Goal: Information Seeking & Learning: Understand process/instructions

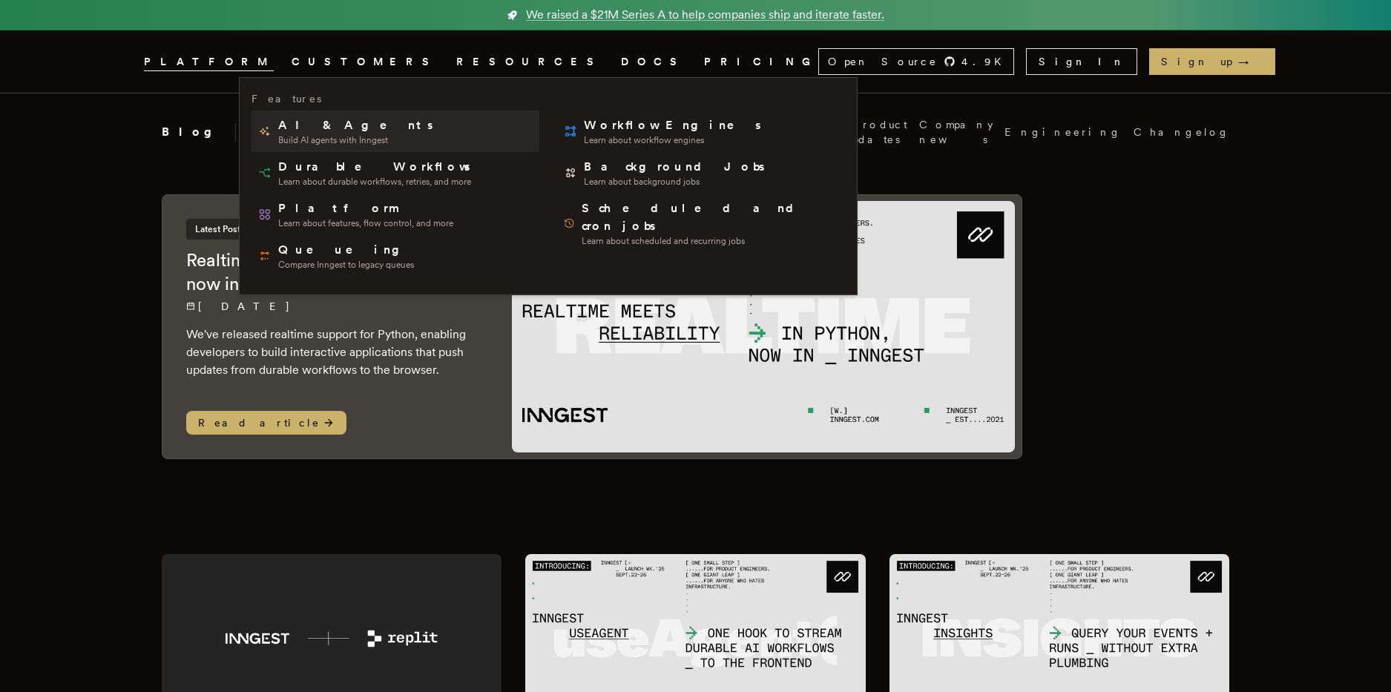
click at [333, 131] on span "AI & Agents" at bounding box center [356, 125] width 157 height 18
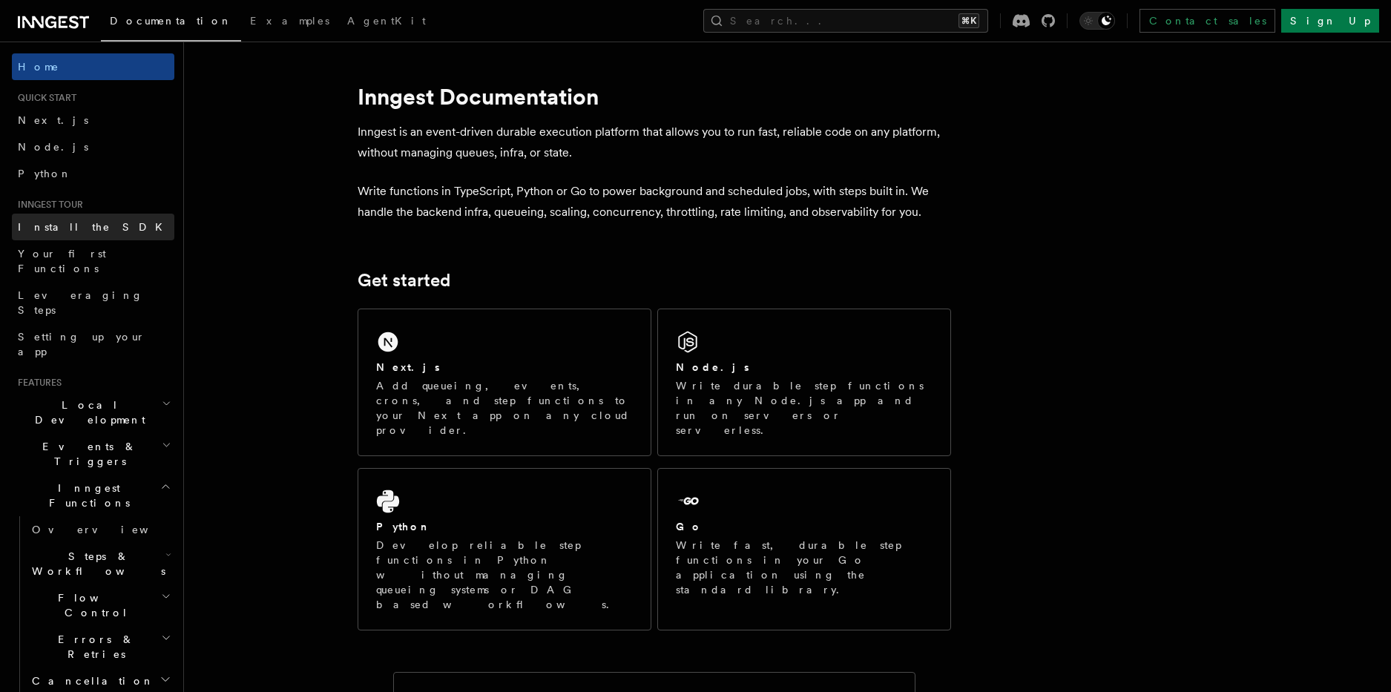
click at [91, 225] on link "Install the SDK" at bounding box center [93, 227] width 162 height 27
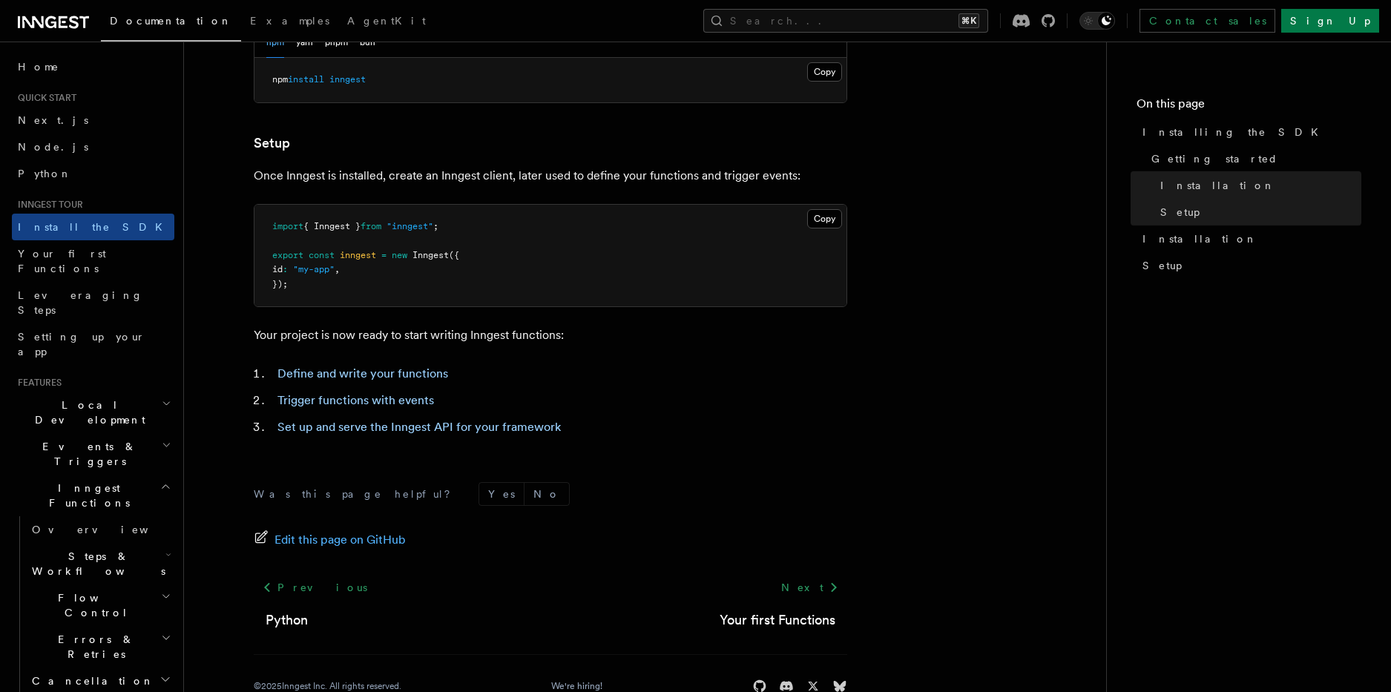
scroll to position [542, 0]
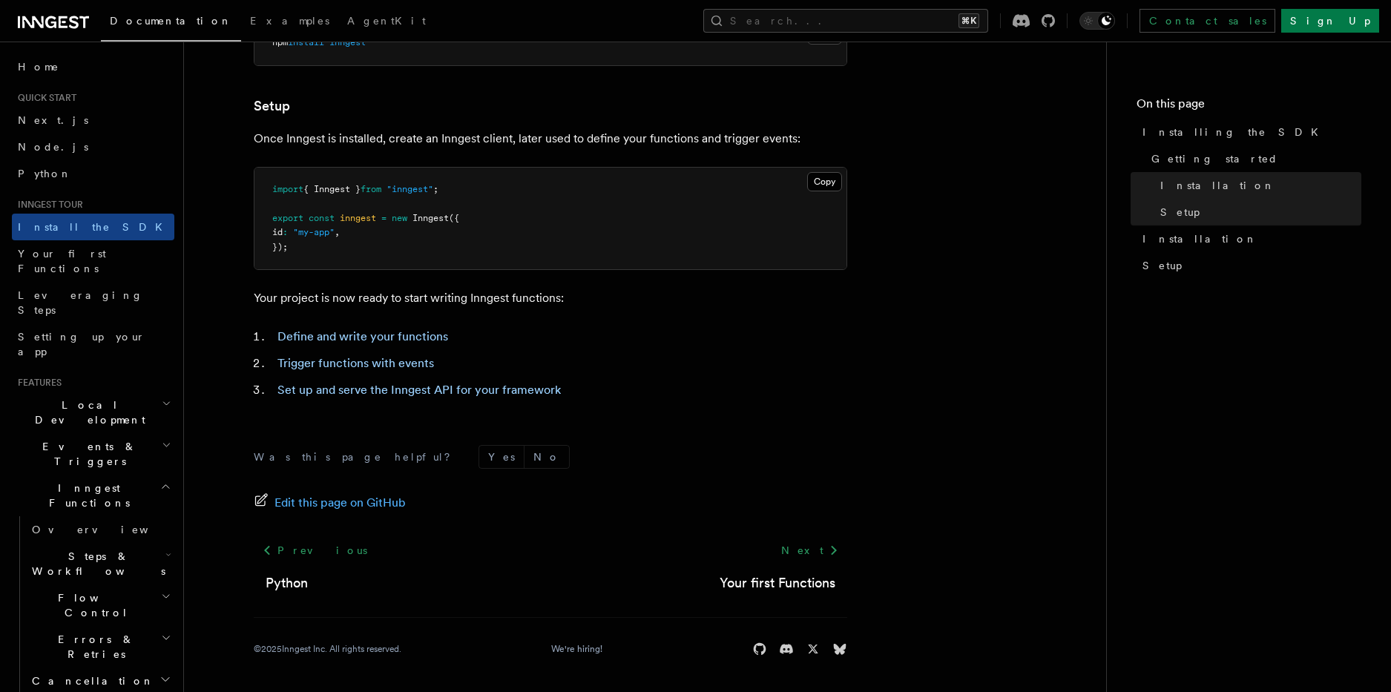
click at [132, 392] on h2 "Local Development" at bounding box center [93, 413] width 162 height 42
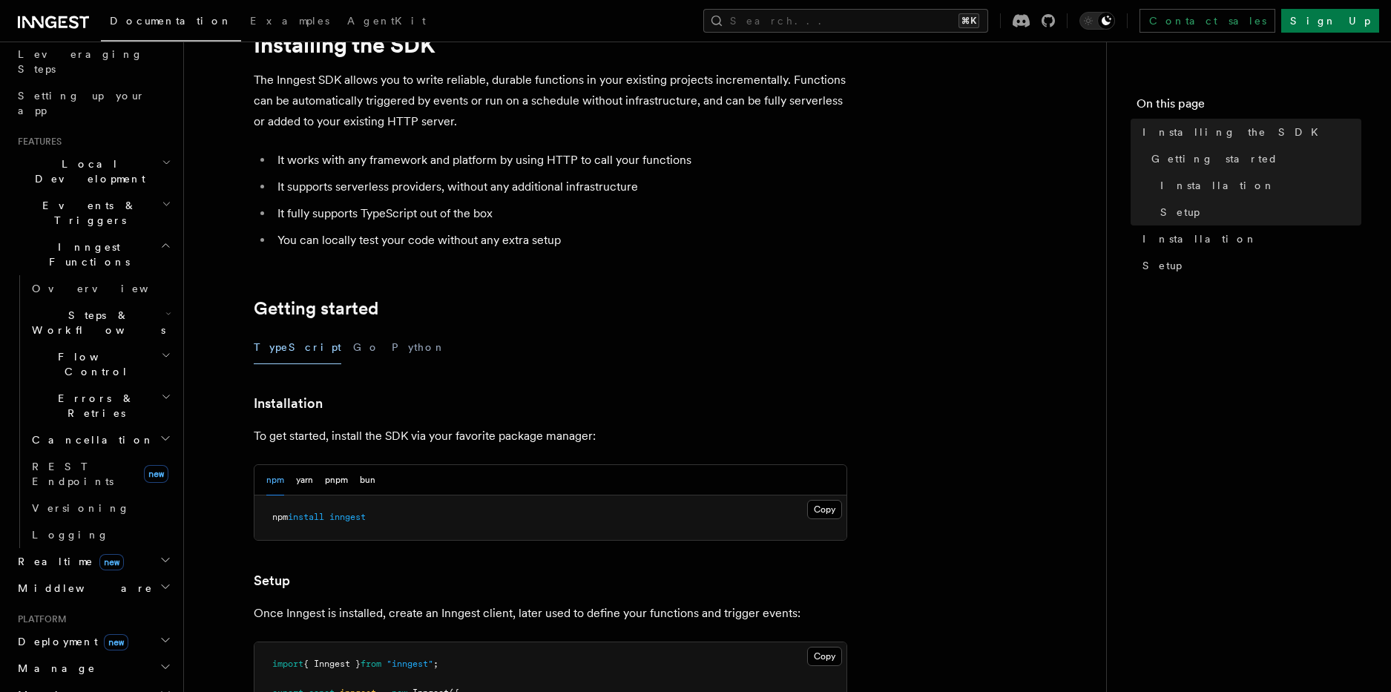
scroll to position [0, 0]
